Goal: Navigation & Orientation: Find specific page/section

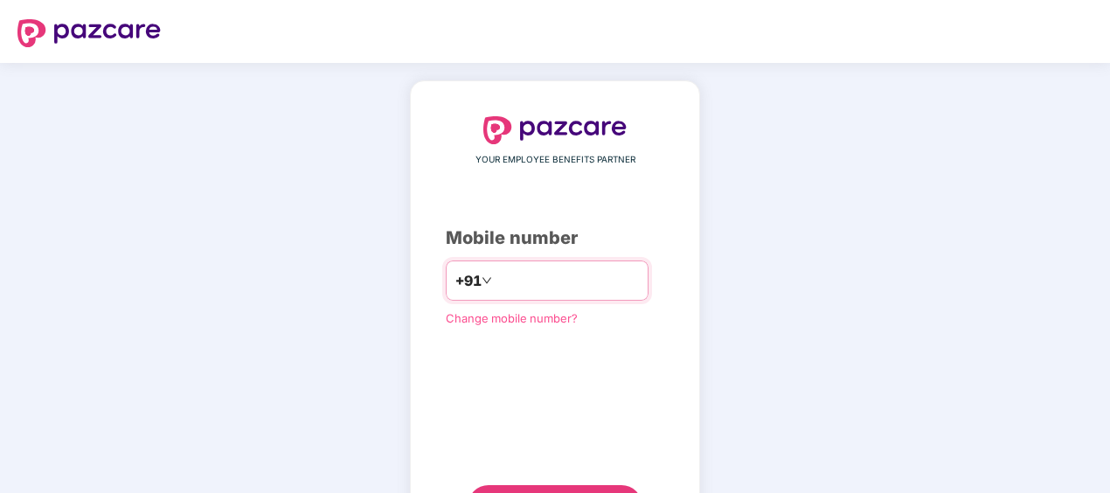
click at [510, 280] on input "number" at bounding box center [567, 281] width 143 height 28
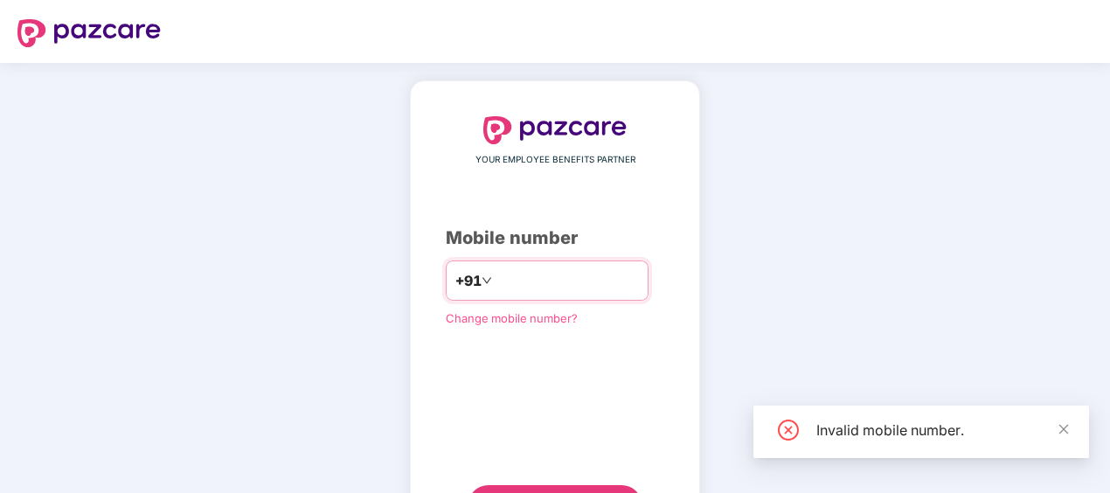
click at [593, 278] on input "*****" at bounding box center [567, 281] width 143 height 28
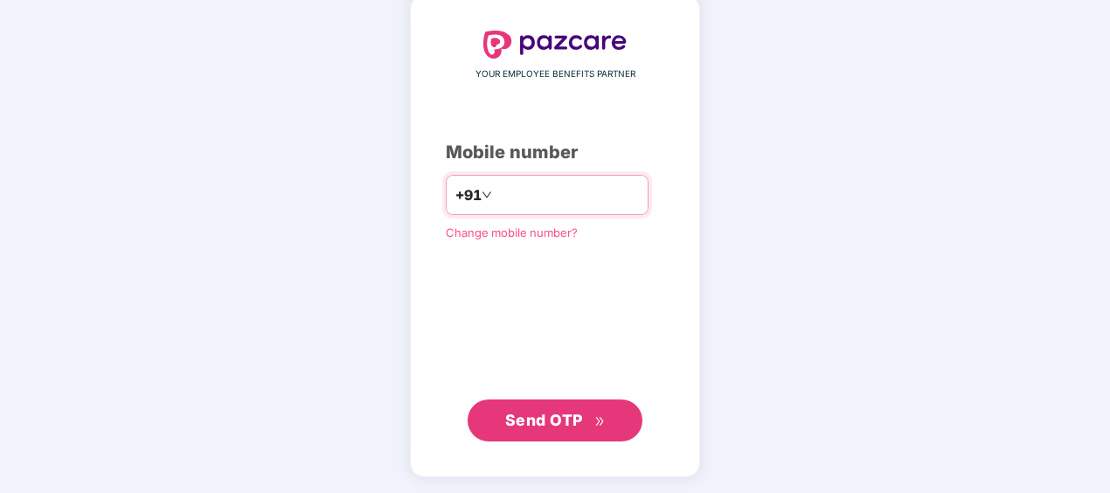
drag, startPoint x: 484, startPoint y: 196, endPoint x: 487, endPoint y: 224, distance: 28.1
click at [496, 194] on input "**********" at bounding box center [567, 195] width 143 height 28
type input "**********"
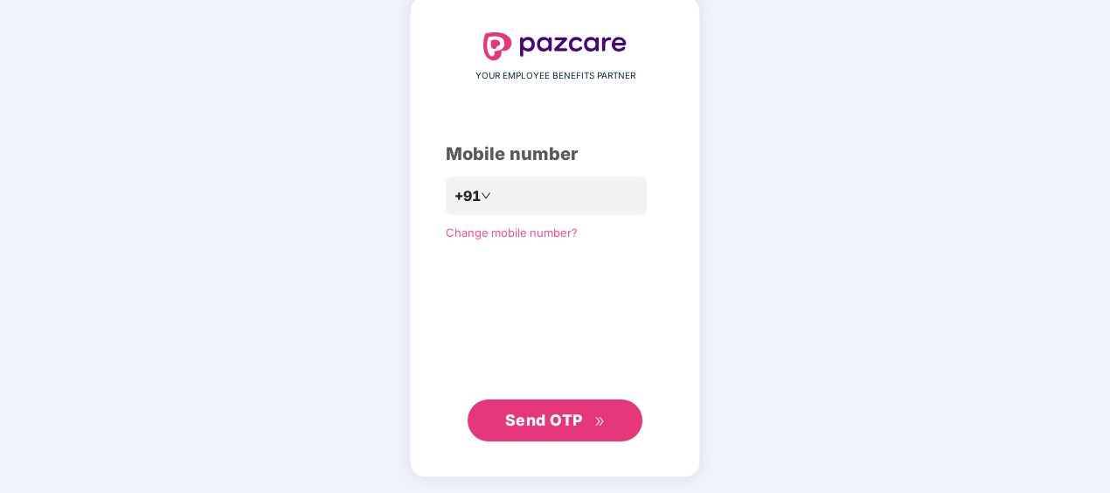
click at [610, 422] on button "Send OTP" at bounding box center [555, 420] width 175 height 42
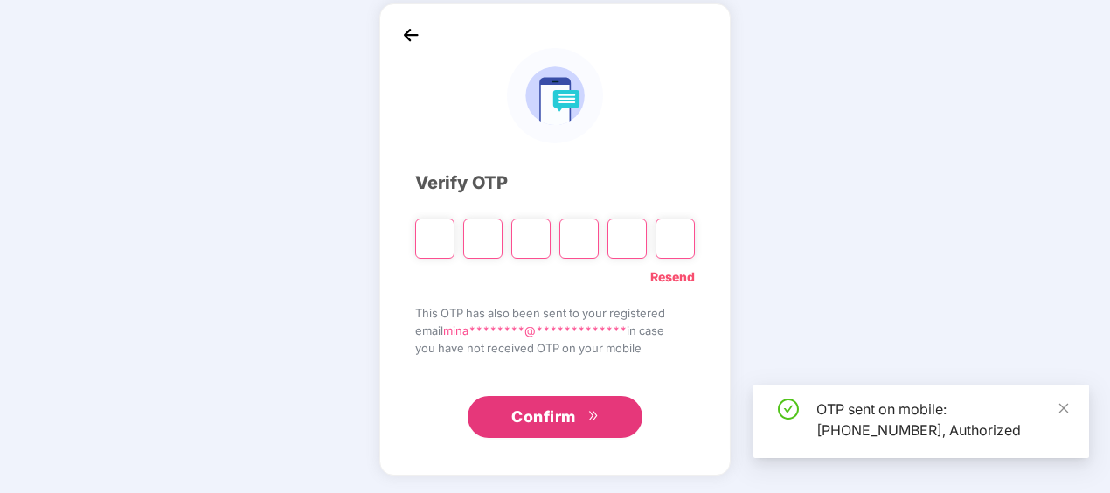
scroll to position [77, 0]
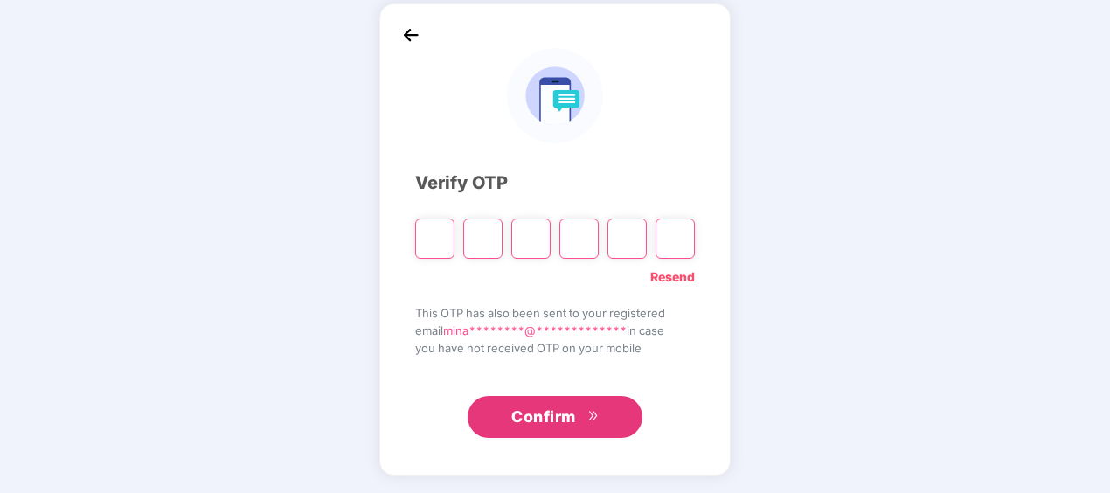
paste input "*"
type input "*"
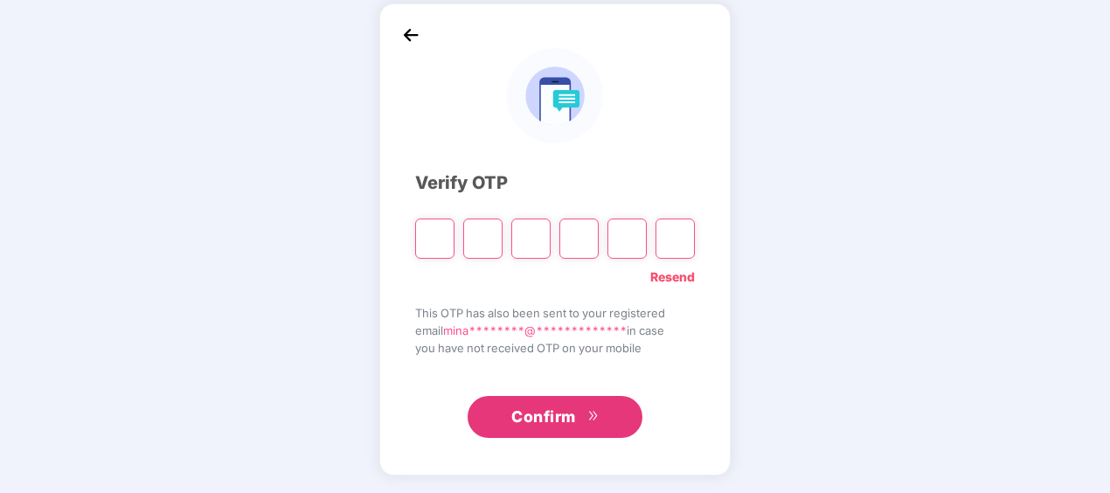
type input "*"
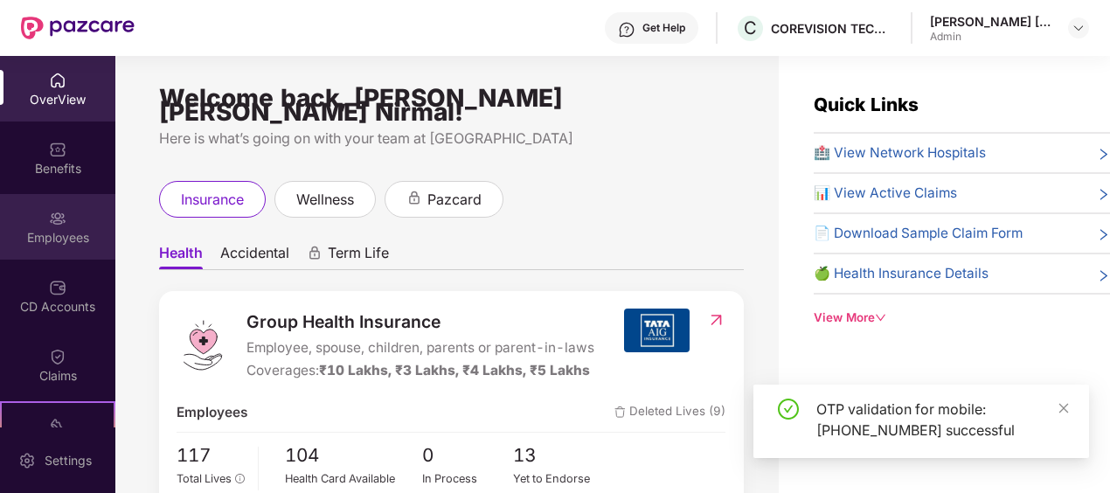
click at [57, 227] on div "Employees" at bounding box center [57, 227] width 115 height 66
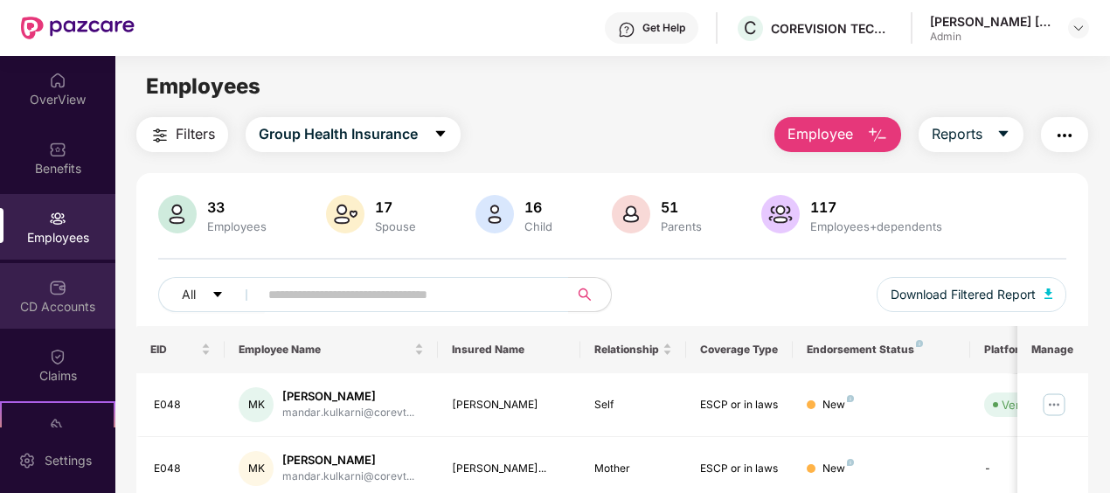
click at [66, 304] on div "CD Accounts" at bounding box center [57, 306] width 115 height 17
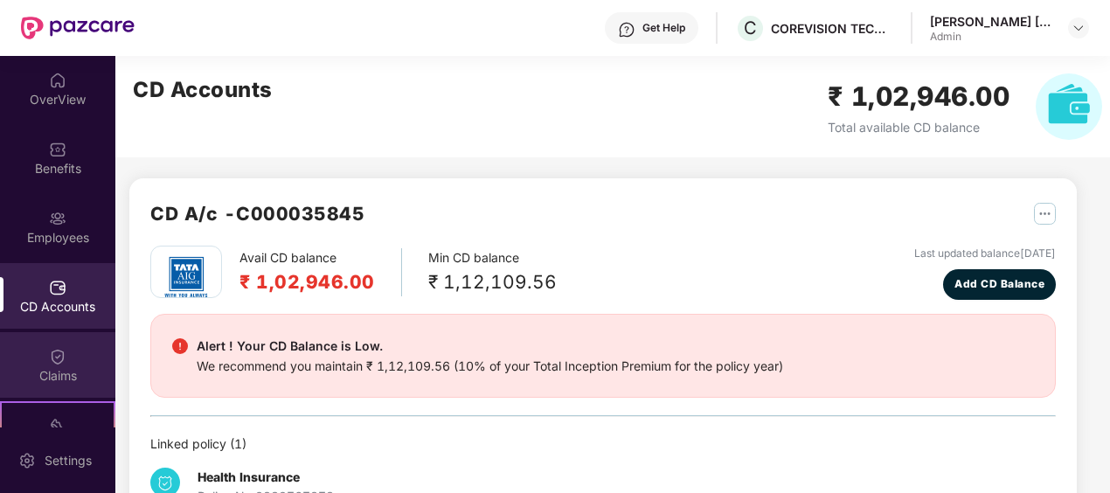
click at [66, 381] on div "Claims" at bounding box center [57, 375] width 115 height 17
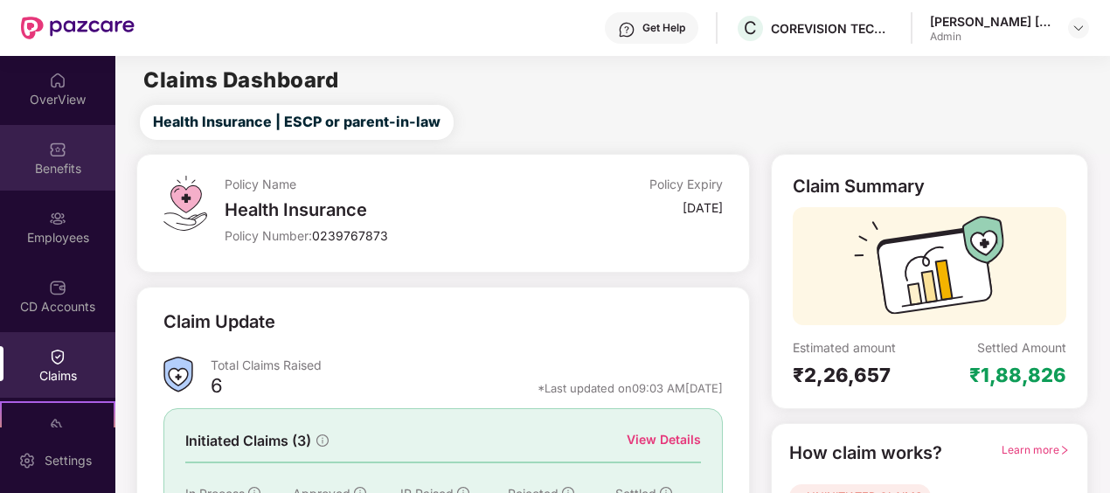
click at [52, 156] on img at bounding box center [57, 149] width 17 height 17
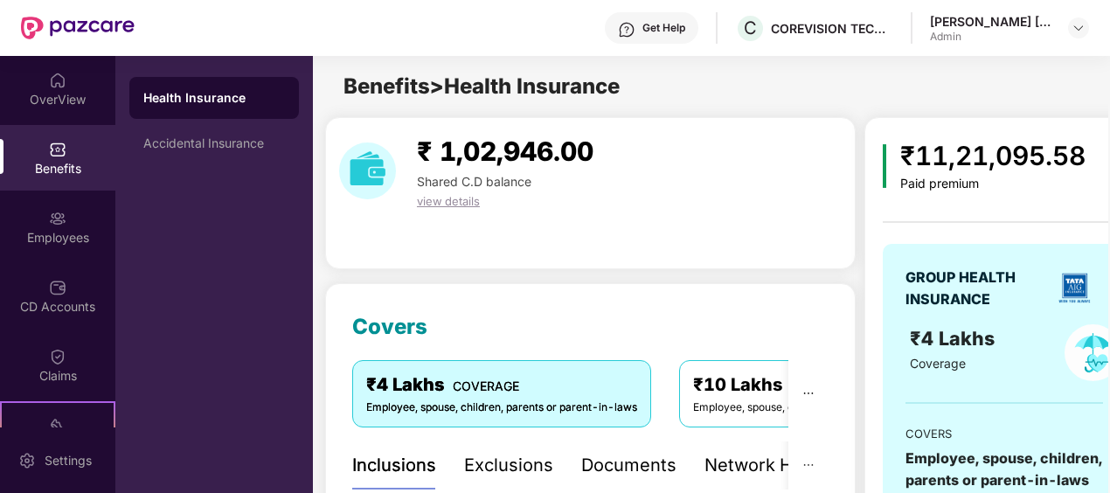
click at [185, 101] on div "Health Insurance" at bounding box center [214, 97] width 142 height 17
click at [657, 469] on div "Documents" at bounding box center [628, 465] width 95 height 27
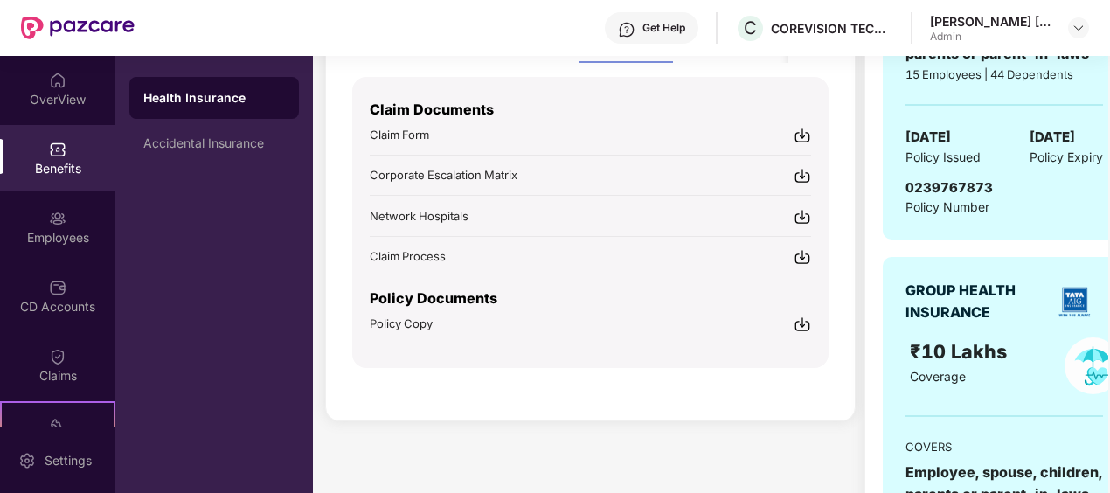
scroll to position [442, 0]
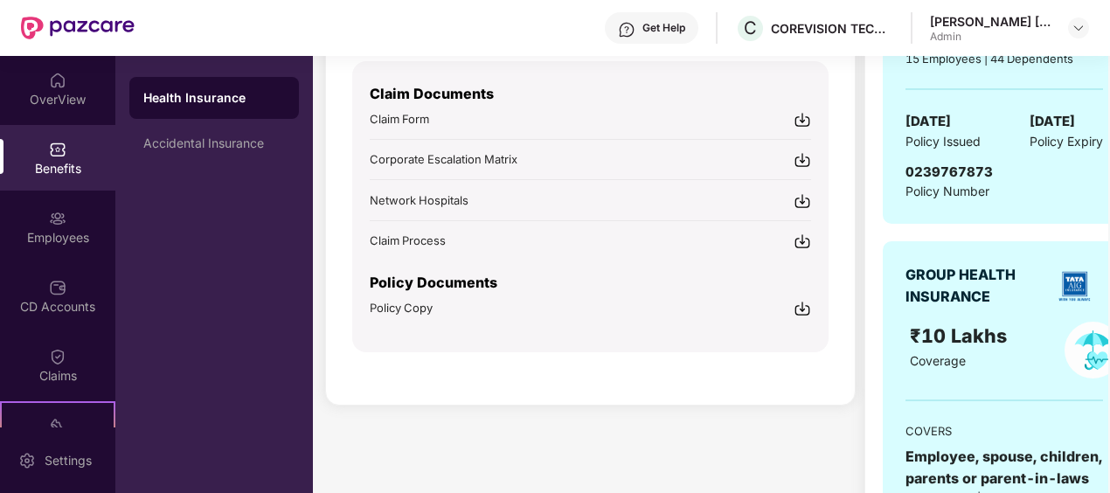
click at [796, 304] on img at bounding box center [802, 308] width 17 height 17
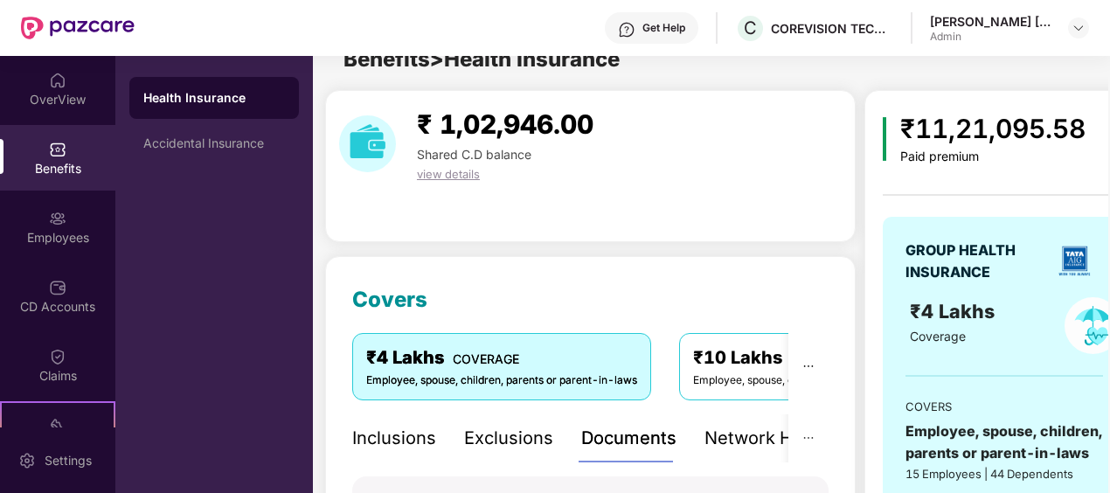
scroll to position [0, 0]
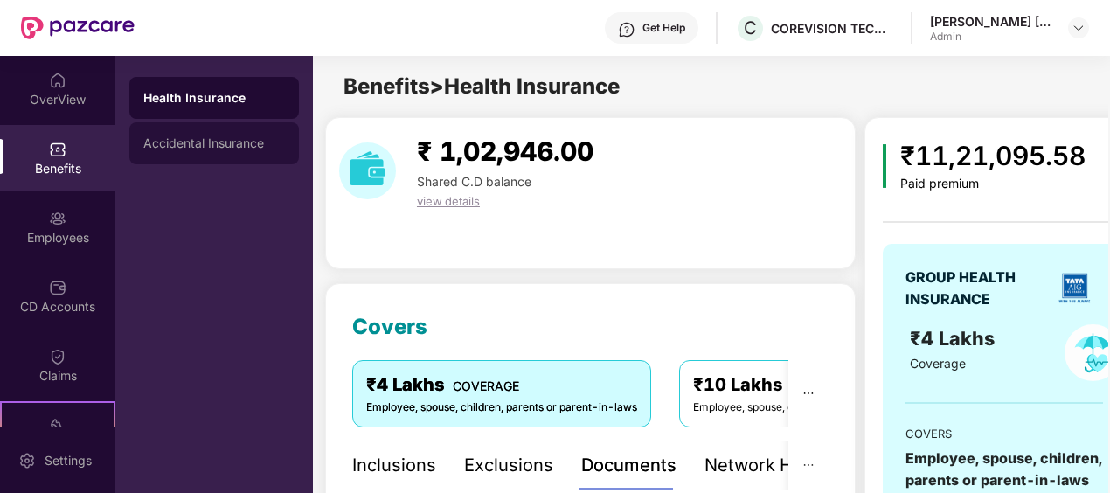
click at [205, 147] on div "Accidental Insurance" at bounding box center [214, 143] width 142 height 14
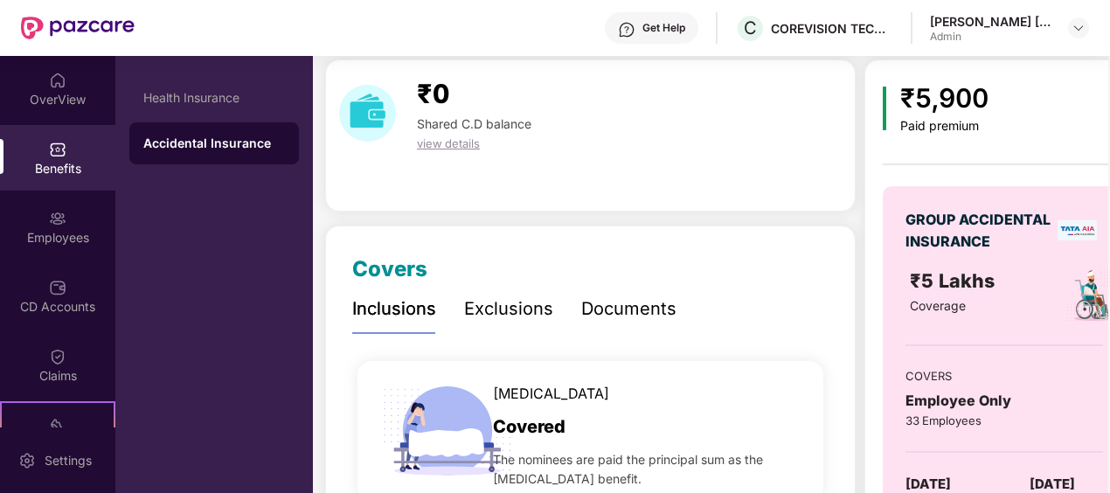
scroll to position [175, 0]
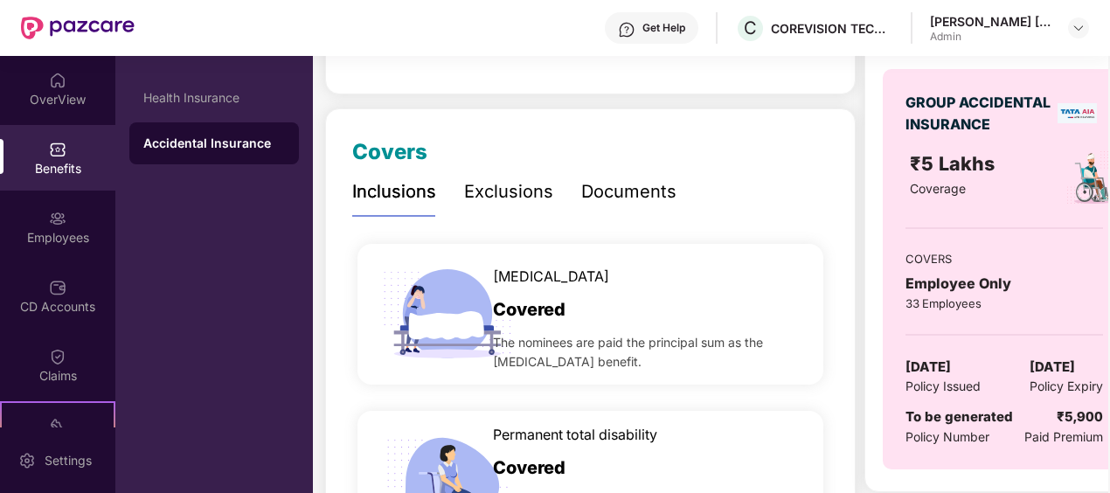
click at [607, 200] on div "Documents" at bounding box center [628, 191] width 95 height 27
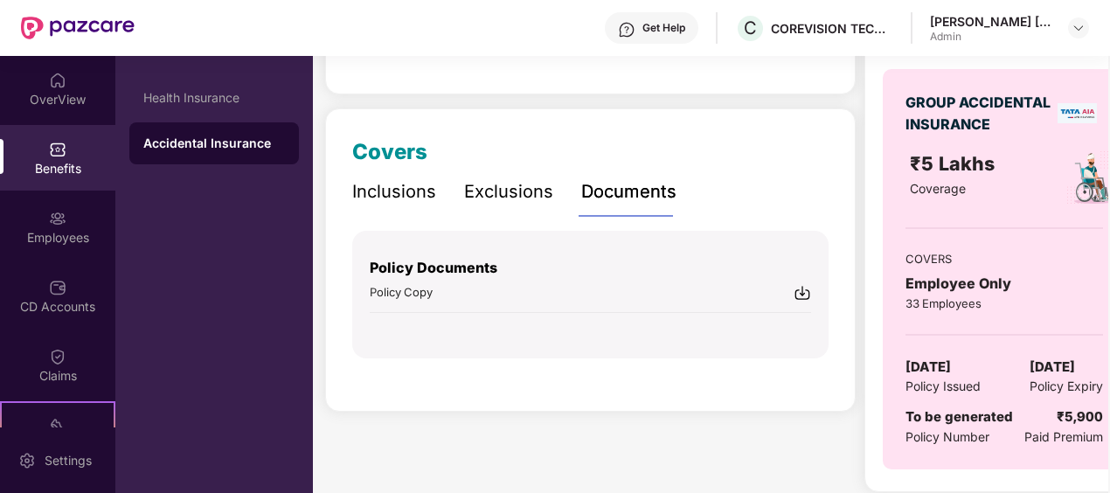
click at [800, 295] on img at bounding box center [802, 292] width 17 height 17
click at [54, 88] on img at bounding box center [57, 80] width 17 height 17
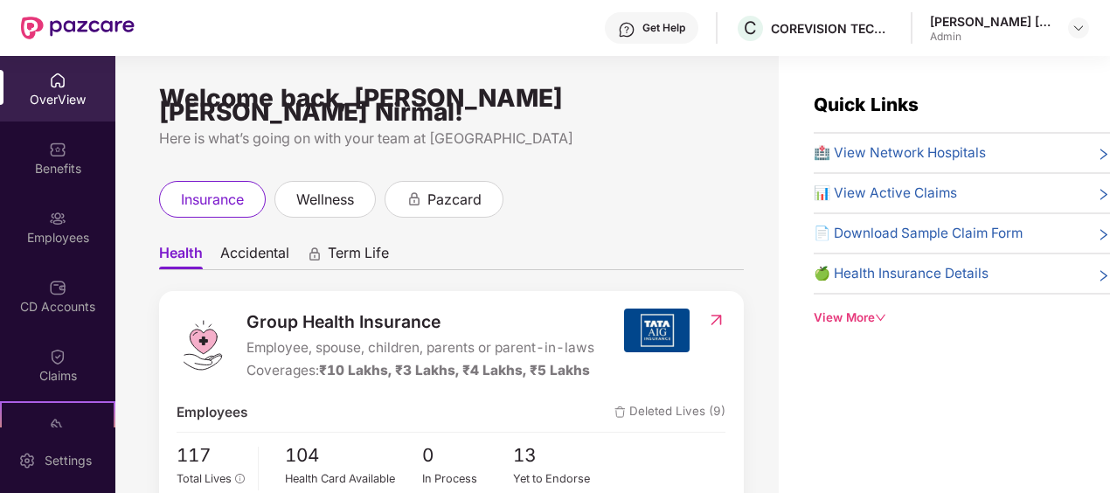
click at [58, 98] on div "OverView" at bounding box center [57, 99] width 115 height 17
